Goal: Complete application form

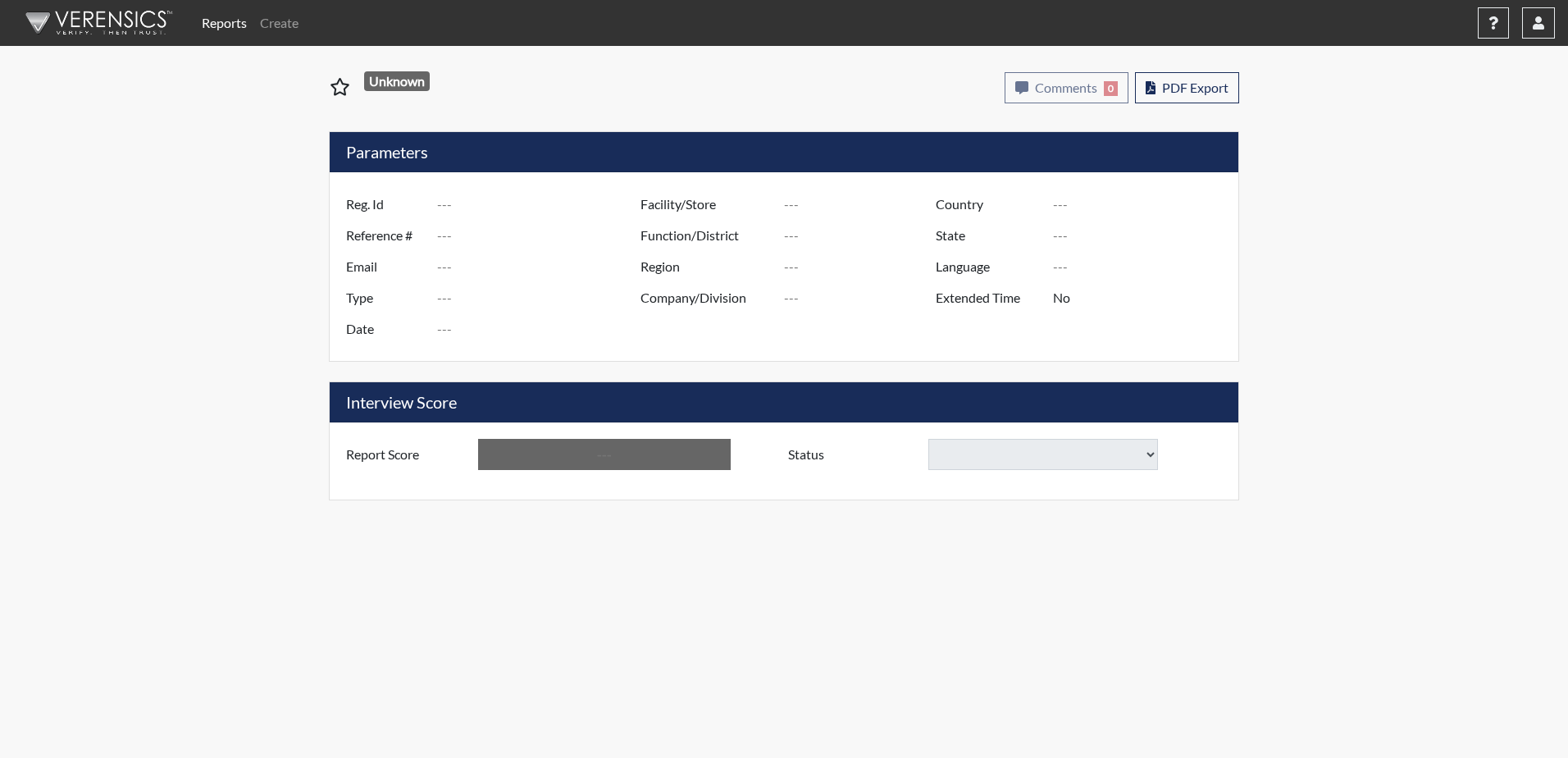
type input "BCornett"
type input "51474"
type input "[EMAIL_ADDRESS][DOMAIN_NAME]"
type input "Corrections Pre-Employment"
type input "[DATE]"
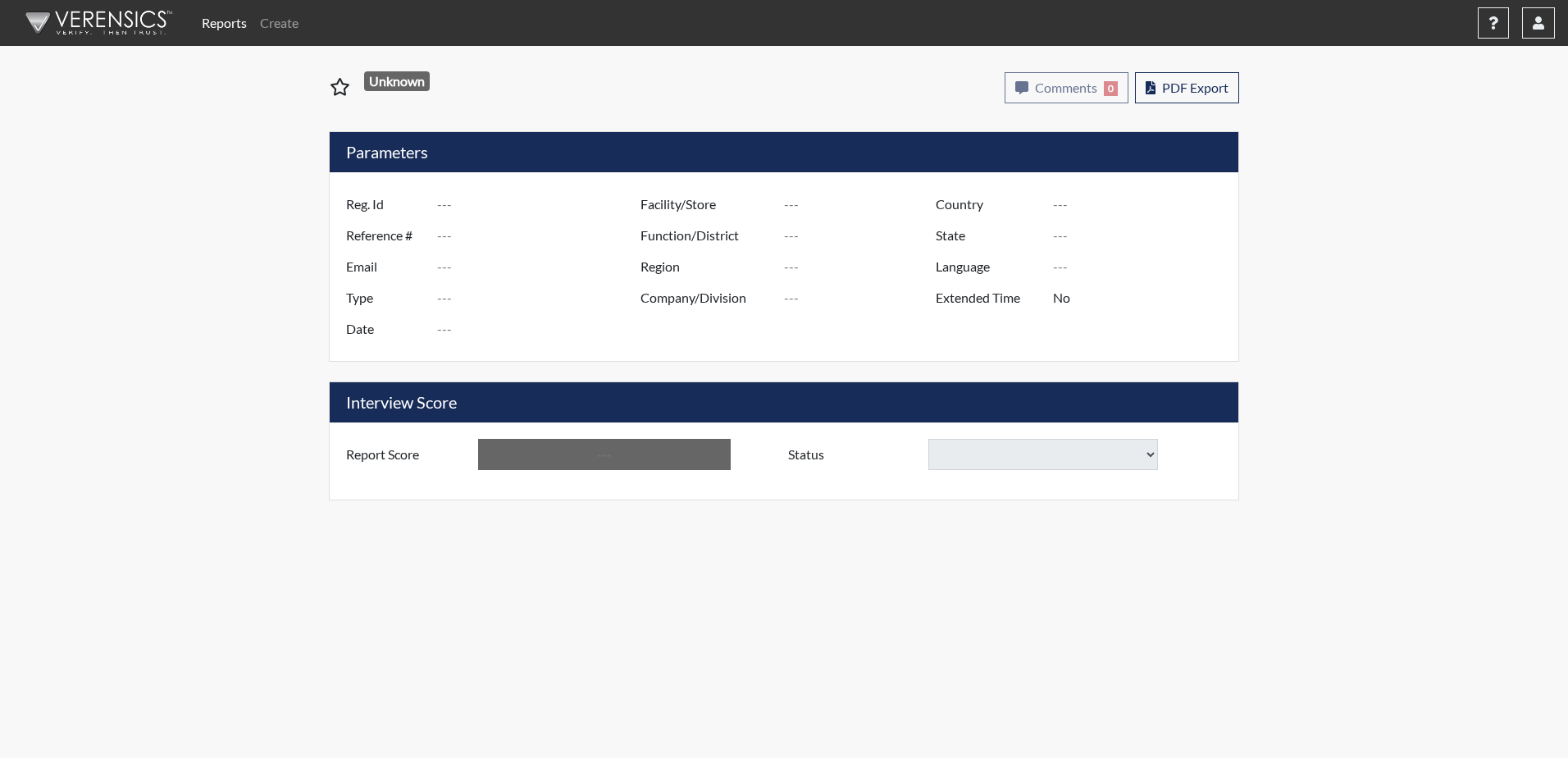
type input "Division of Security"
type input "[GEOGRAPHIC_DATA]"
type input "[US_STATE]"
type input "English"
type input "Yes"
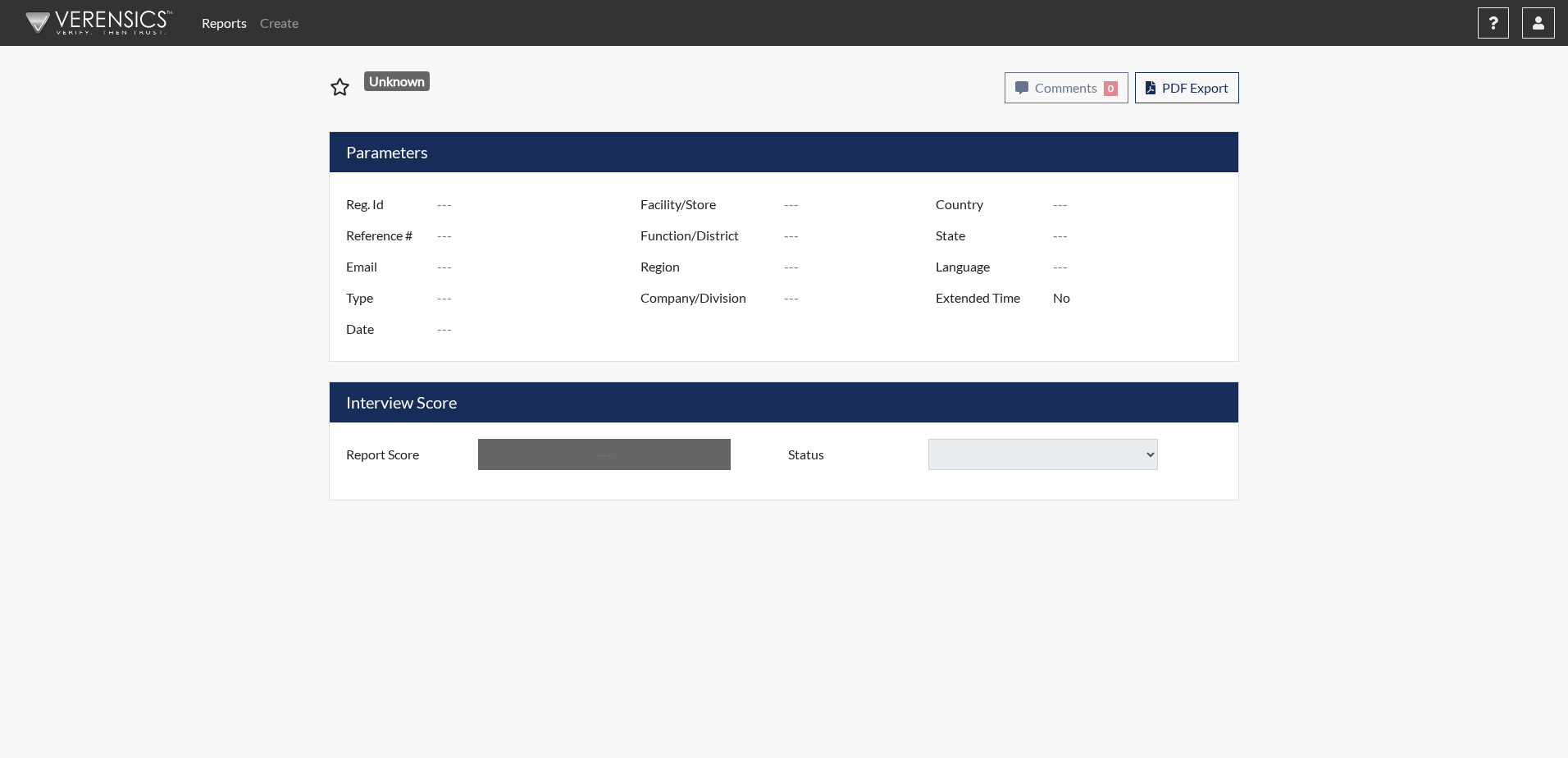
type input "Below Conditions"
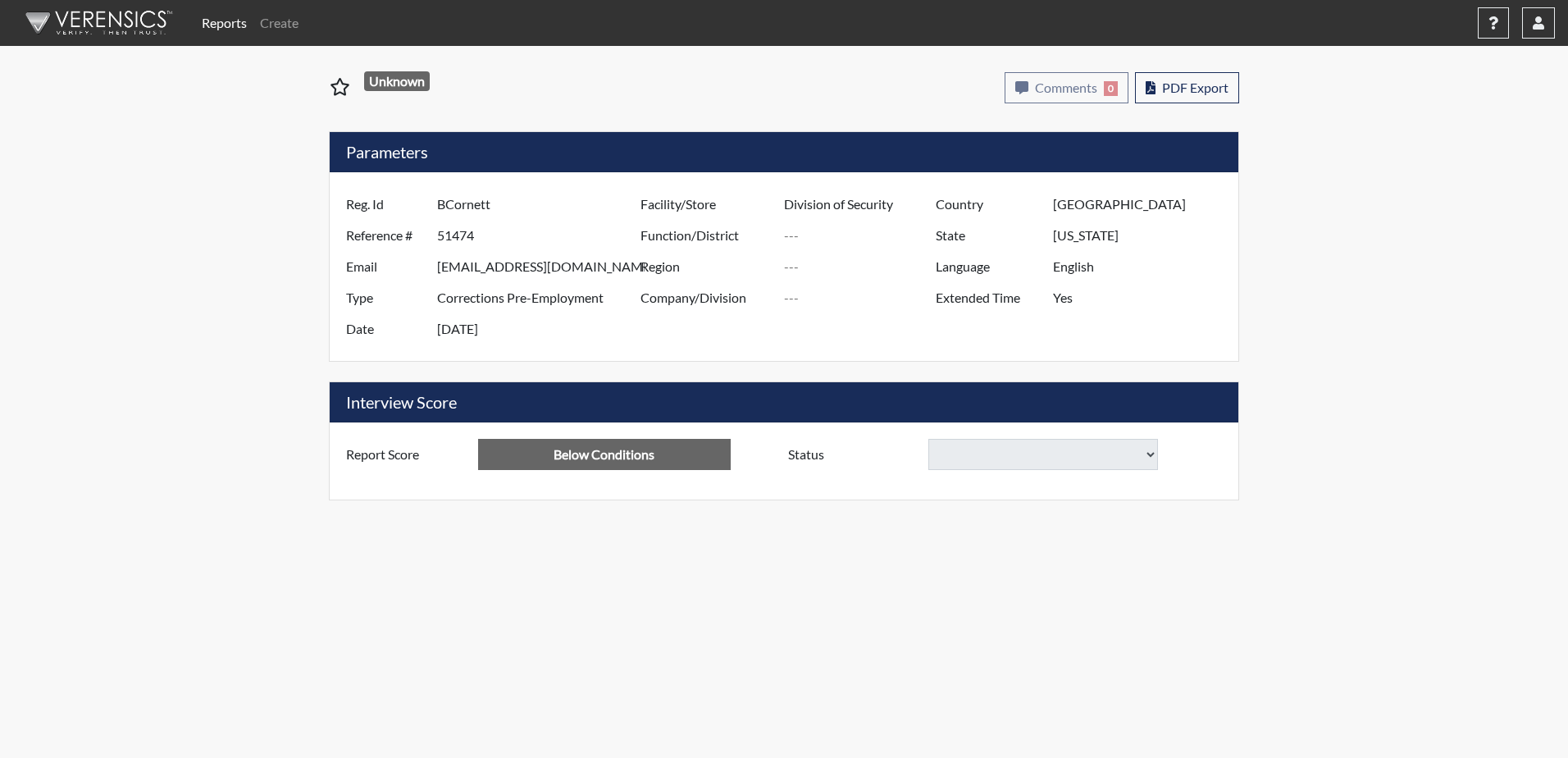
select select
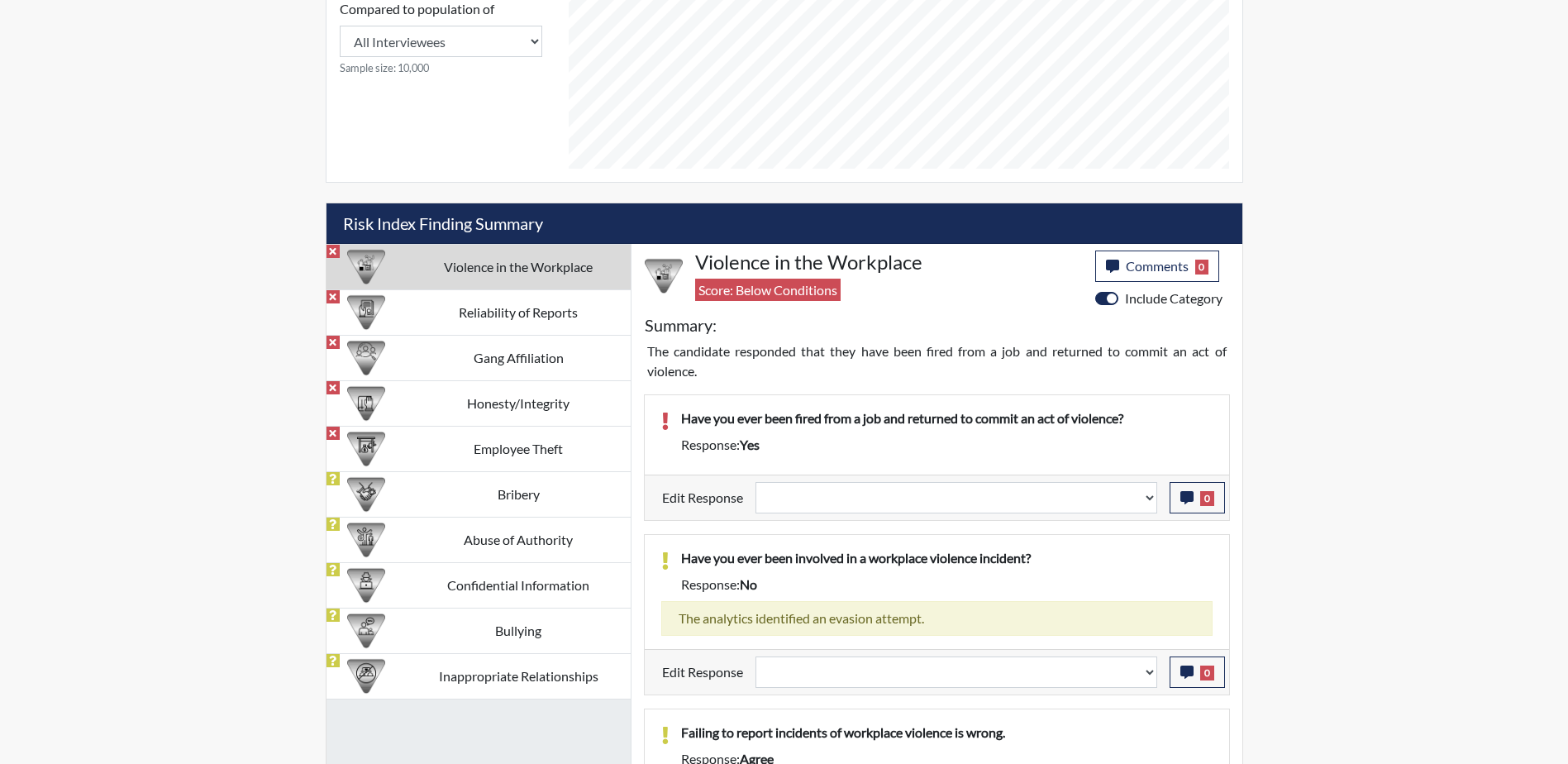
scroll to position [992, 0]
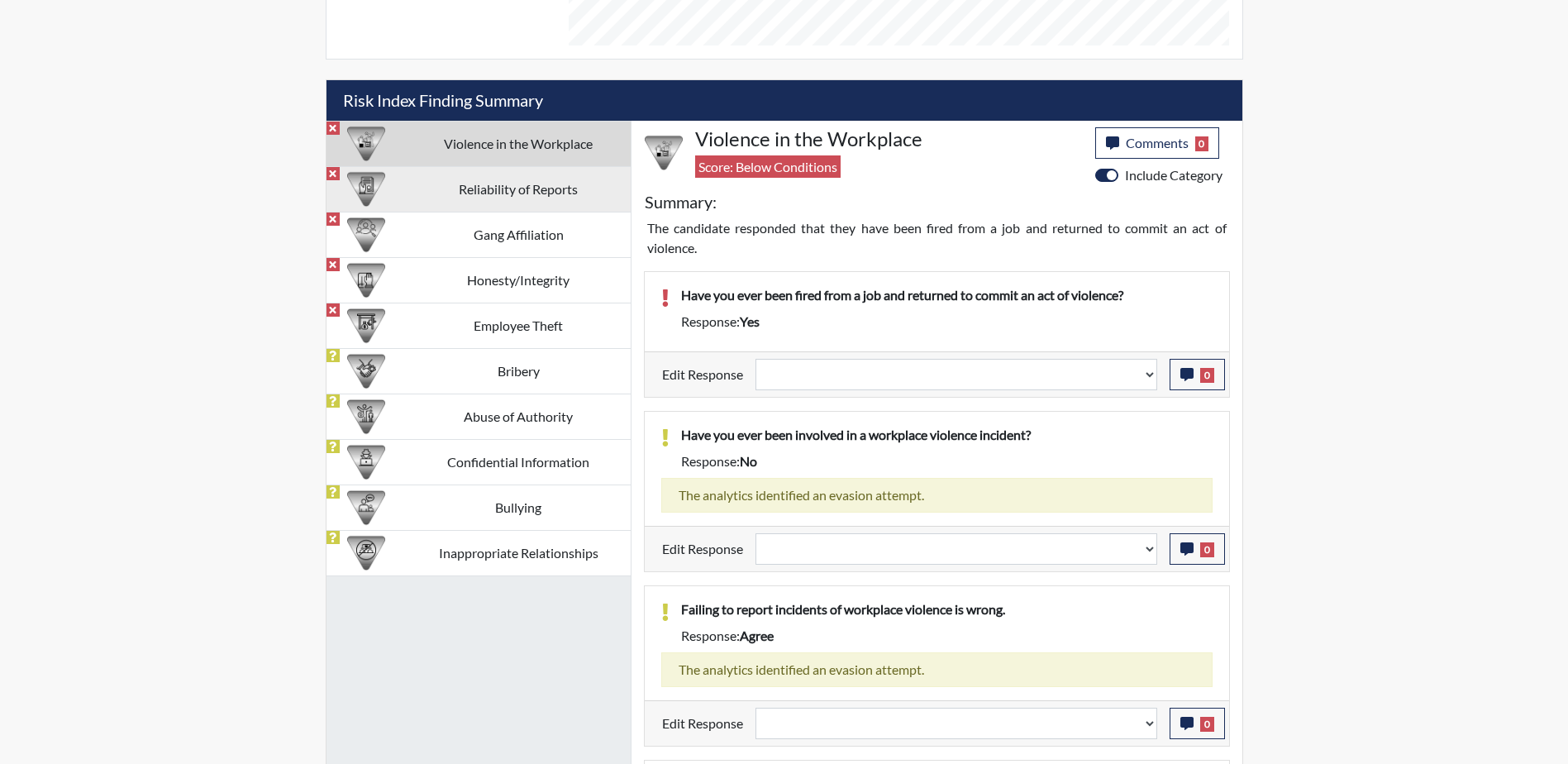
click at [533, 192] on td "Reliability of Reports" at bounding box center [518, 189] width 224 height 46
select select
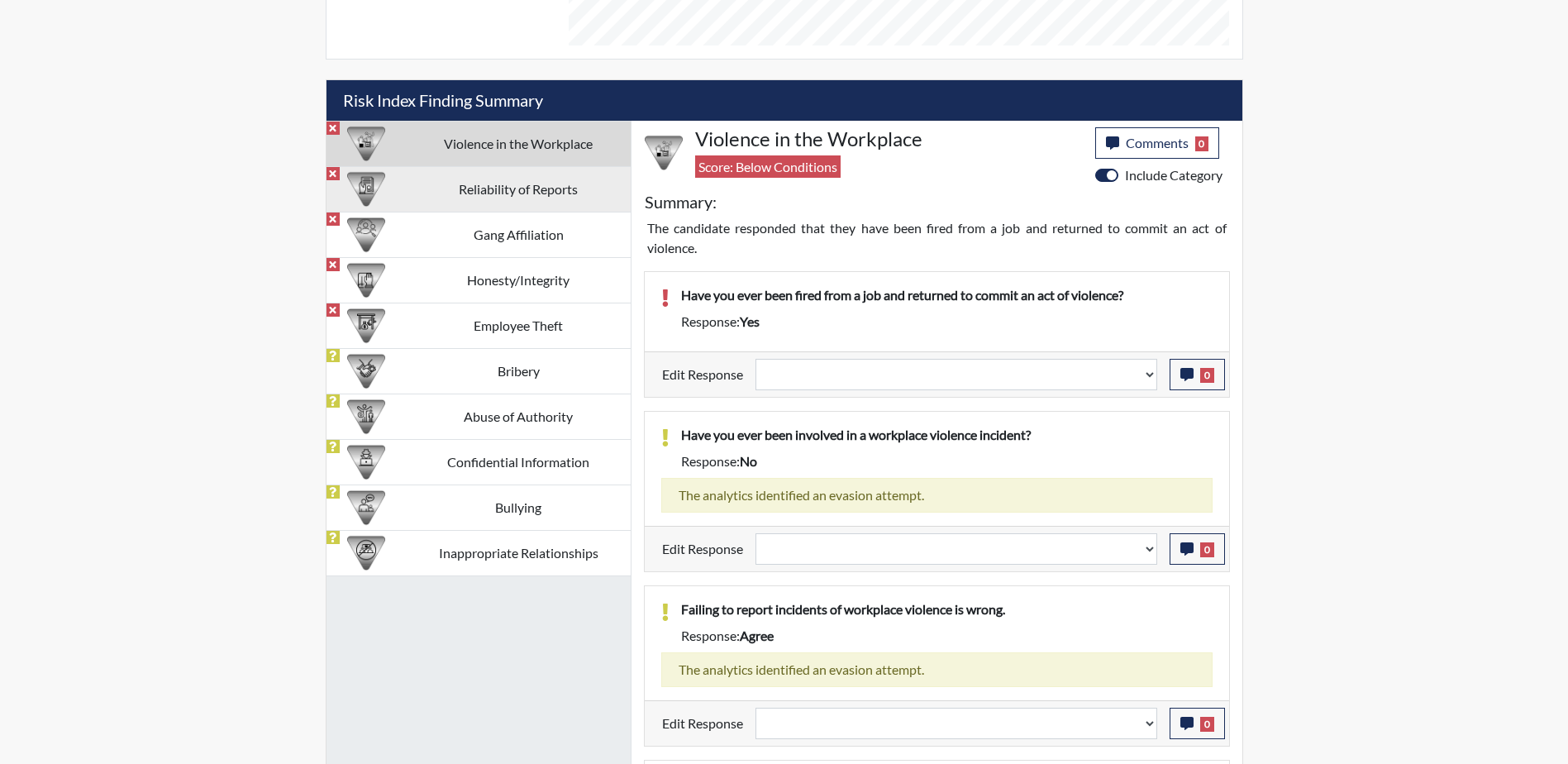
select select
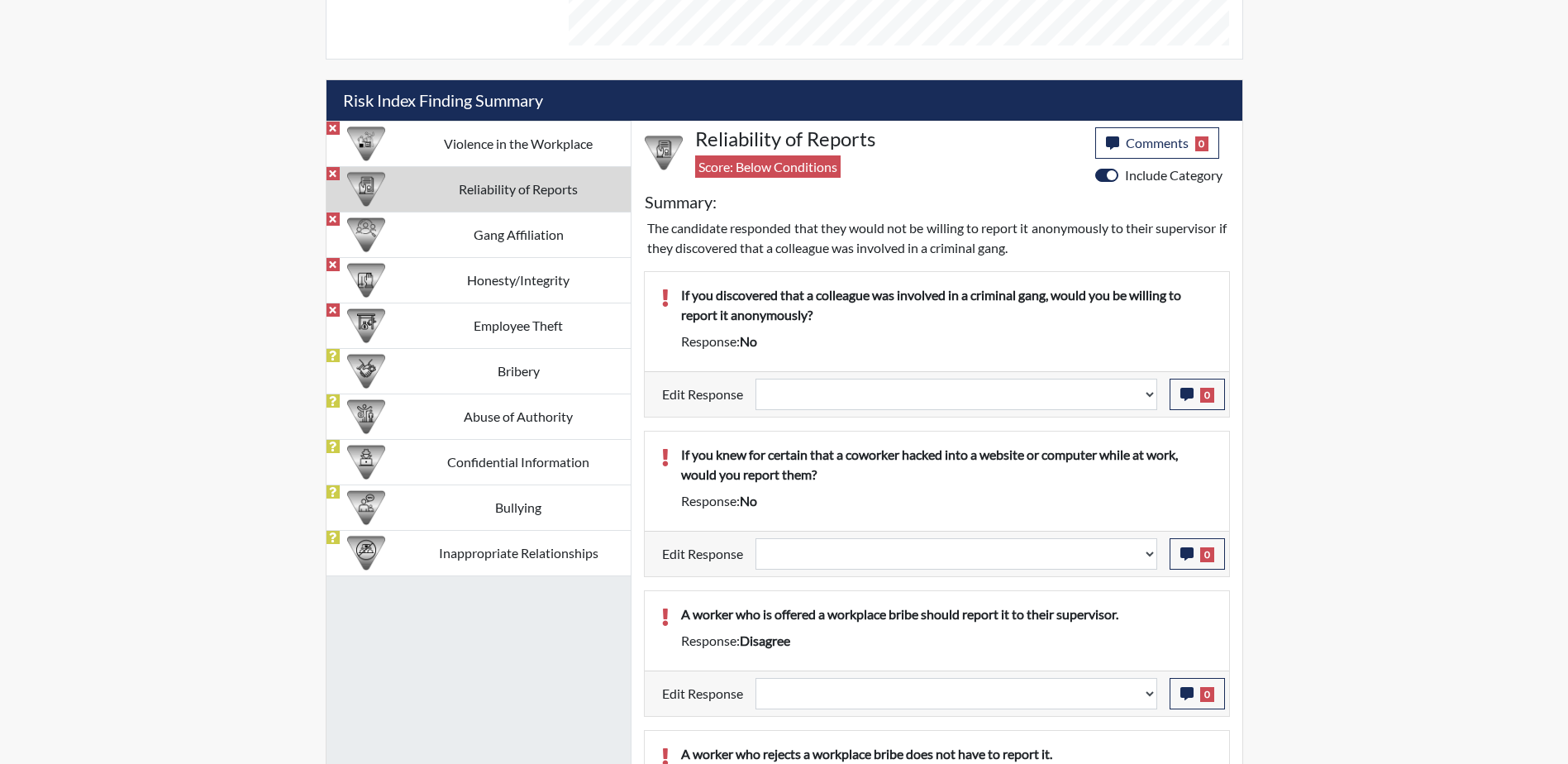
click at [1351, 262] on div "Reports Create Help Center × Verensics Best Practices How to successfully use t…" at bounding box center [784, 116] width 1568 height 2218
select select
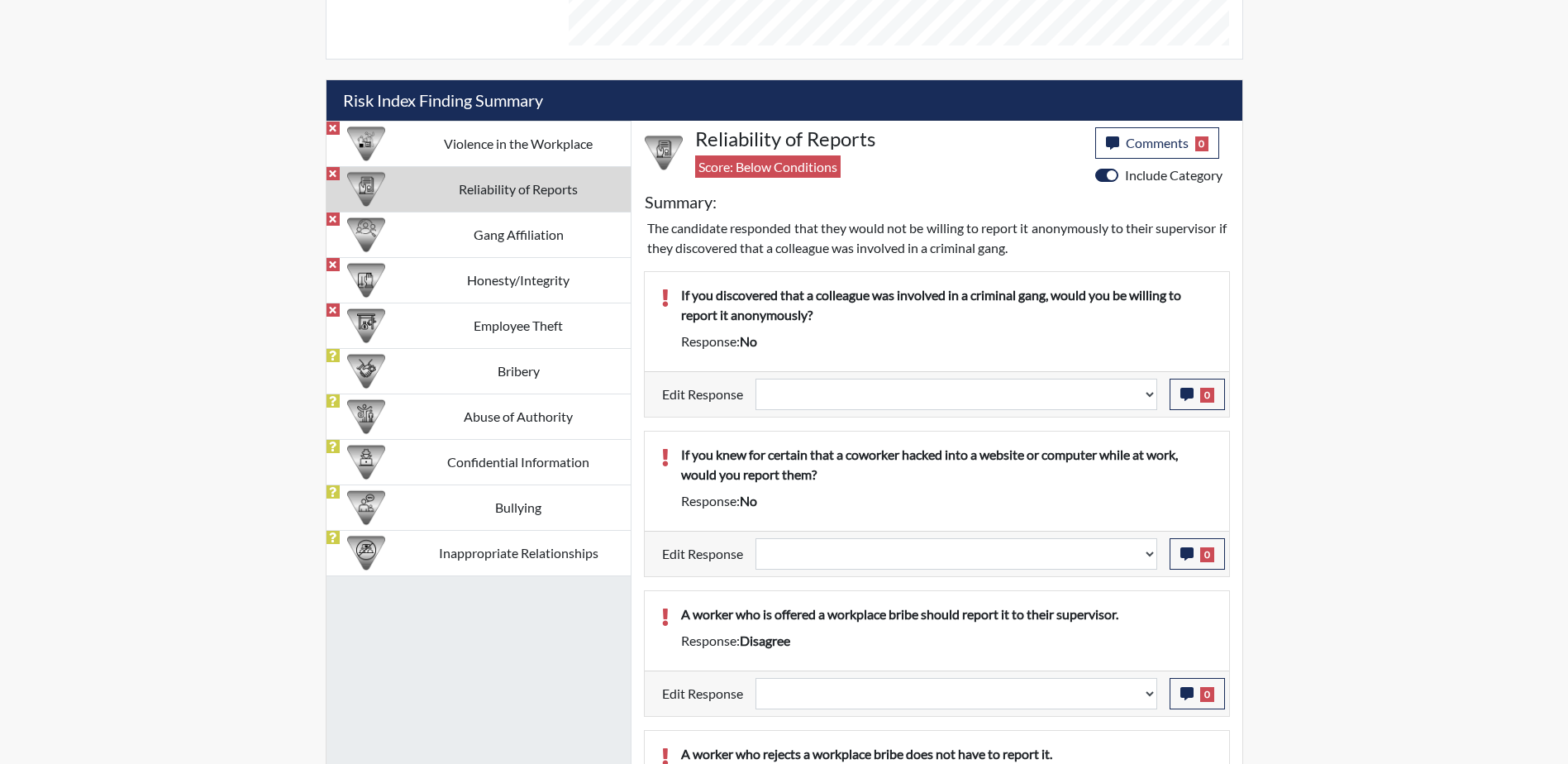
select select
